Goal: Task Accomplishment & Management: Use online tool/utility

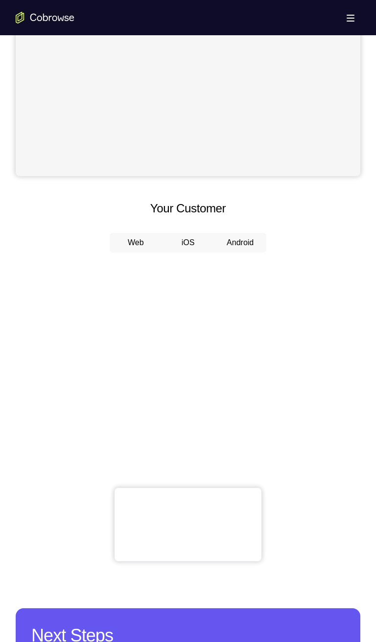
scroll to position [274, 0]
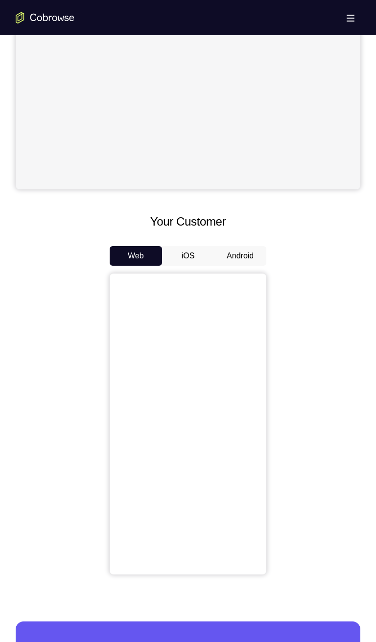
click at [240, 255] on button "Android" at bounding box center [240, 256] width 52 height 20
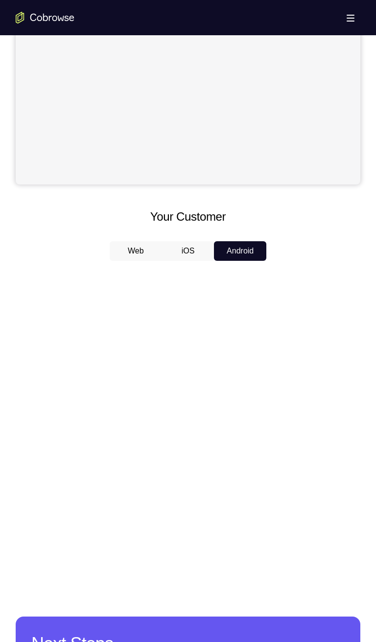
scroll to position [277, 0]
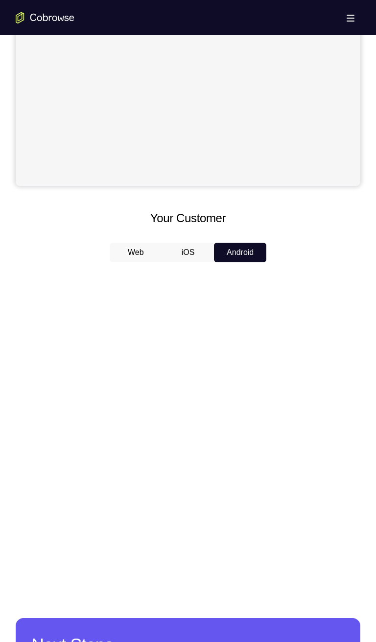
click at [289, 594] on div "Your Support Agent Your Customer Web iOS Android Next Steps We’d be happy to gi…" at bounding box center [188, 284] width 376 height 1044
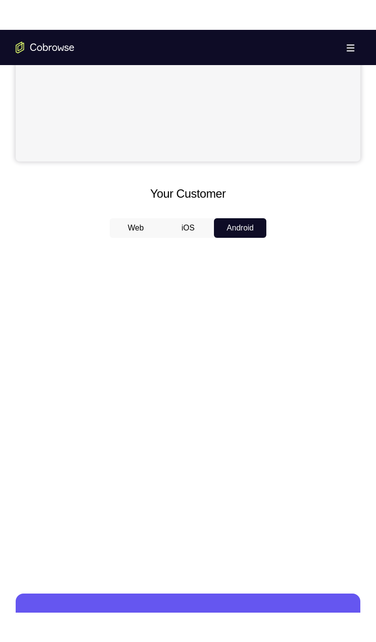
scroll to position [373, 0]
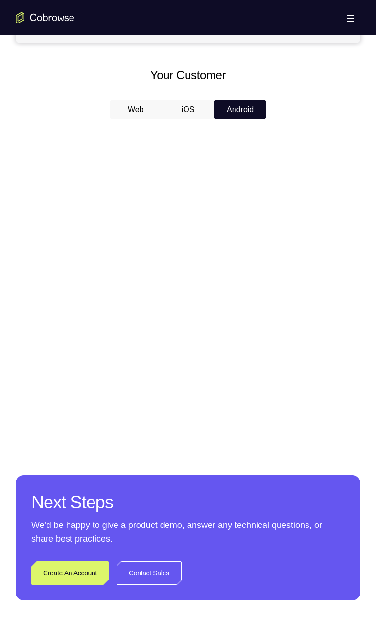
scroll to position [418, 0]
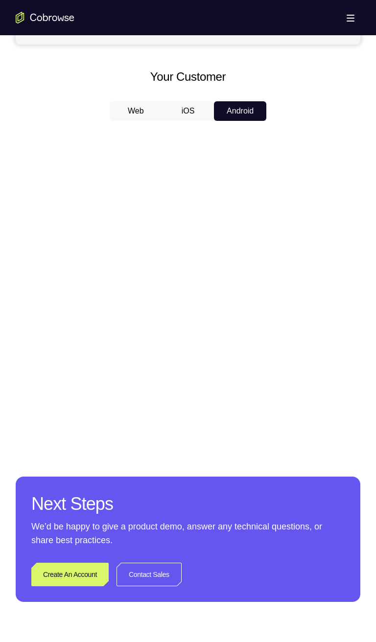
click at [185, 112] on button "iOS" at bounding box center [188, 111] width 52 height 20
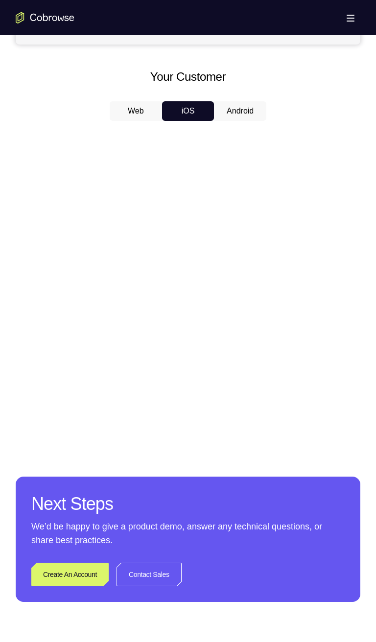
click at [144, 114] on button "Web" at bounding box center [136, 111] width 52 height 20
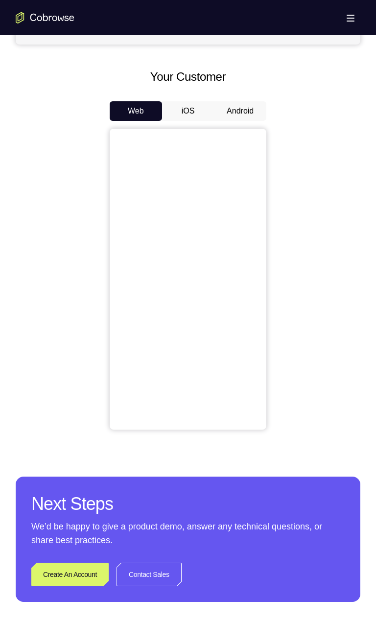
click at [225, 108] on button "Android" at bounding box center [240, 111] width 52 height 20
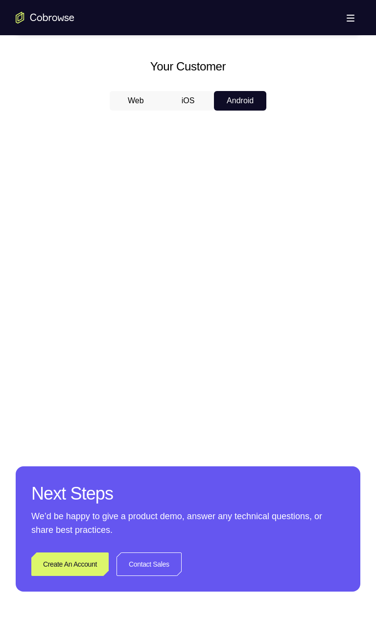
scroll to position [438, 0]
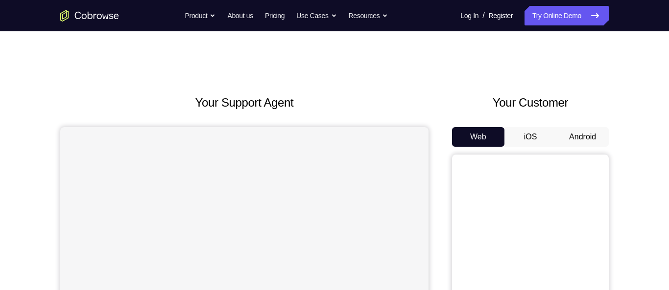
scroll to position [770, 0]
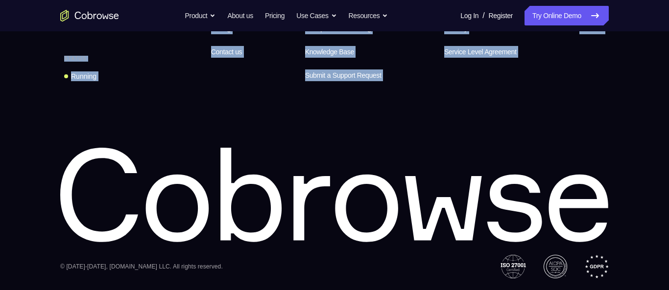
click at [287, 203] on div "Equip your agents to succeed Status Running Features Product About us Pricing C…" at bounding box center [334, 116] width 626 height 324
click at [287, 203] on icon at bounding box center [334, 195] width 548 height 95
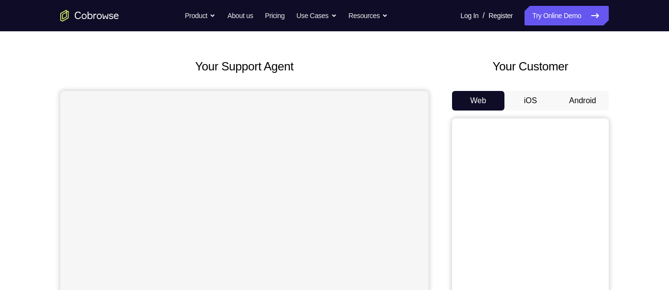
scroll to position [32, 0]
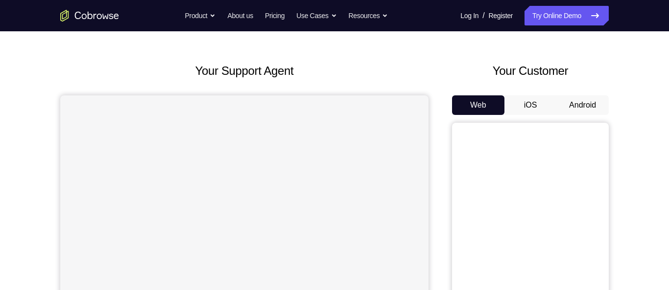
click at [583, 108] on button "Android" at bounding box center [582, 105] width 52 height 20
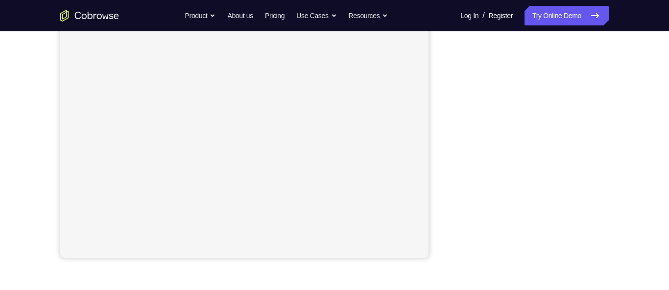
scroll to position [216, 0]
